Goal: Task Accomplishment & Management: Complete application form

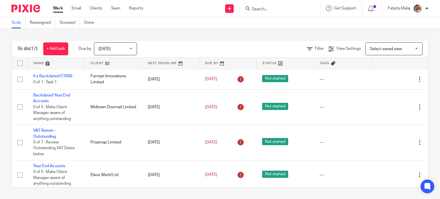
drag, startPoint x: 270, startPoint y: 12, endPoint x: 270, endPoint y: 8, distance: 4.6
click at [270, 11] on div at bounding box center [280, 8] width 80 height 17
click at [270, 7] on input "Search" at bounding box center [277, 9] width 52 height 5
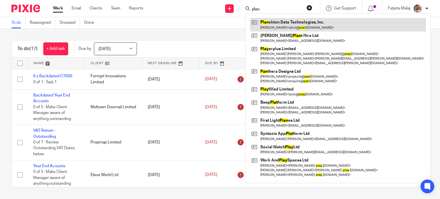
type input "plan"
click at [300, 25] on link at bounding box center [338, 24] width 176 height 13
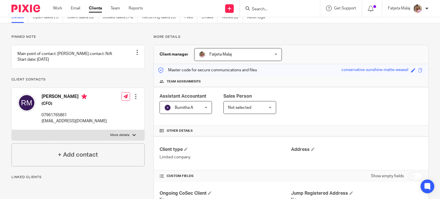
scroll to position [86, 0]
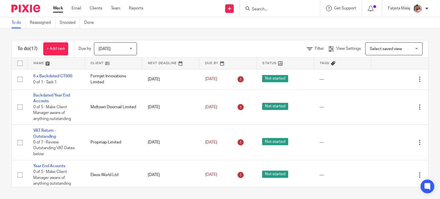
drag, startPoint x: 276, startPoint y: 13, endPoint x: 276, endPoint y: 8, distance: 5.4
click at [276, 13] on div at bounding box center [280, 8] width 80 height 17
click at [276, 8] on input "Search" at bounding box center [277, 9] width 52 height 5
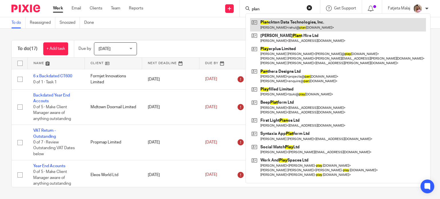
type input "plan"
click at [285, 20] on link at bounding box center [338, 24] width 176 height 13
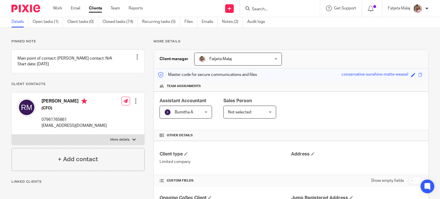
scroll to position [57, 0]
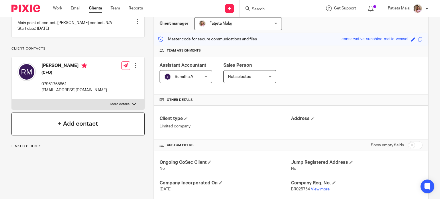
click at [90, 135] on div "+ Add contact" at bounding box center [77, 124] width 133 height 23
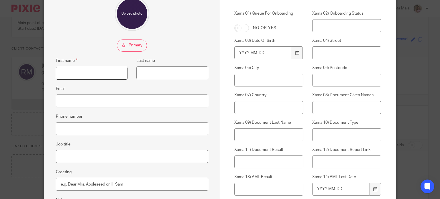
click at [92, 70] on input "First name" at bounding box center [92, 73] width 72 height 13
type input "Robin"
click at [176, 72] on input "Last name" at bounding box center [172, 72] width 72 height 13
type input "Goswami"
click at [89, 133] on input "Phone number" at bounding box center [132, 128] width 152 height 13
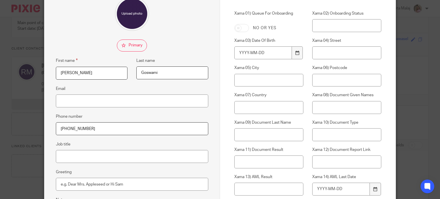
click at [65, 129] on input "+1 832 563" at bounding box center [132, 128] width 152 height 13
click at [72, 129] on input "+1832 563" at bounding box center [132, 128] width 152 height 13
click at [117, 121] on fieldset "Phone number +1832563" at bounding box center [132, 124] width 152 height 22
click at [115, 126] on input "+1832563" at bounding box center [132, 128] width 152 height 13
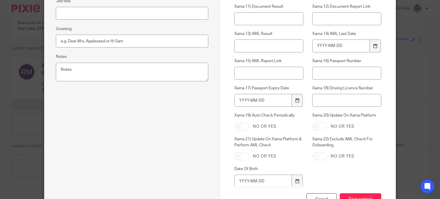
scroll to position [244, 0]
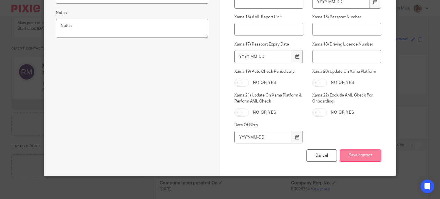
type input "+18325634045"
click at [356, 159] on input "Save contact" at bounding box center [361, 156] width 42 height 12
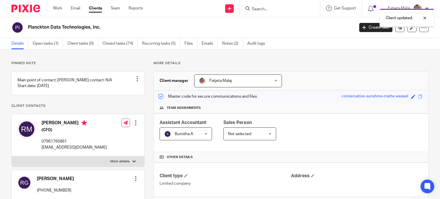
scroll to position [86, 0]
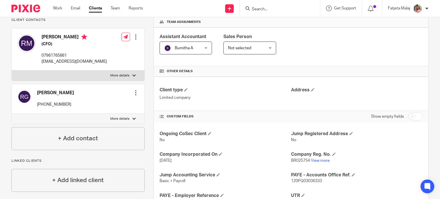
click at [134, 96] on div at bounding box center [136, 93] width 6 height 6
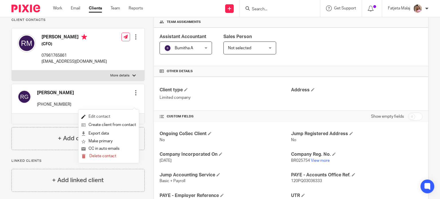
click at [108, 119] on link "Edit contact" at bounding box center [108, 117] width 55 height 8
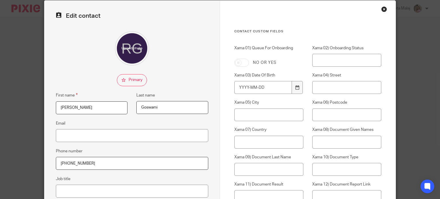
scroll to position [57, 0]
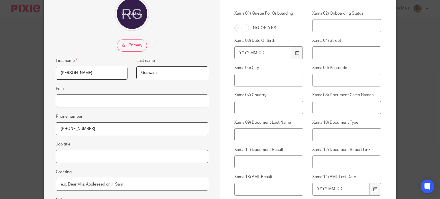
click at [95, 104] on input "Email" at bounding box center [132, 101] width 152 height 13
paste input "Robin@plancktondata.com"
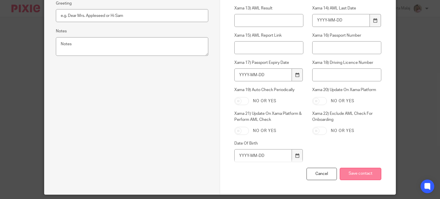
scroll to position [244, 0]
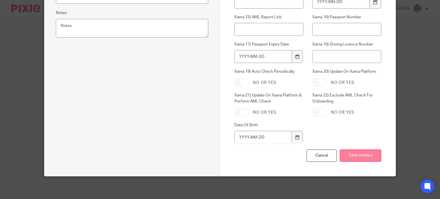
type input "Robin@plancktondata.com"
click at [352, 156] on input "Save contact" at bounding box center [361, 156] width 42 height 12
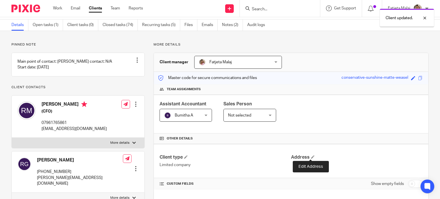
scroll to position [29, 0]
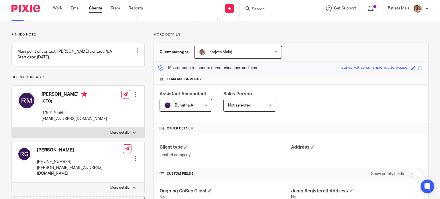
click at [393, 126] on h4 "Other details" at bounding box center [291, 128] width 263 height 5
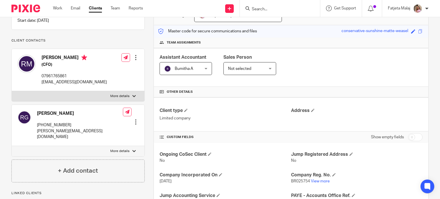
scroll to position [0, 0]
